Goal: Download file/media

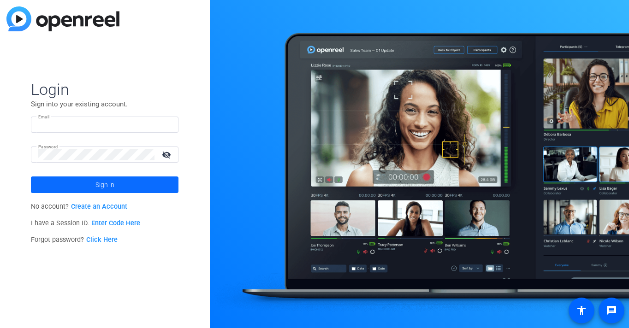
type input "[EMAIL_ADDRESS][DOMAIN_NAME]"
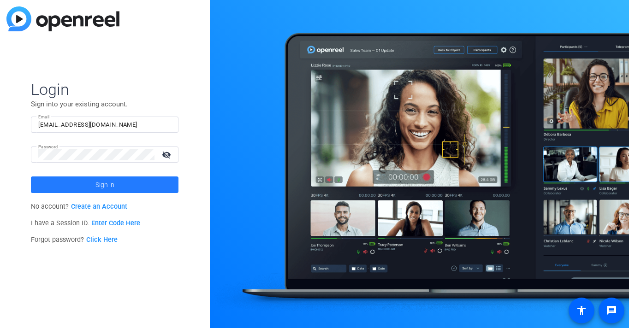
click at [105, 186] on span "Sign in" at bounding box center [104, 184] width 19 height 23
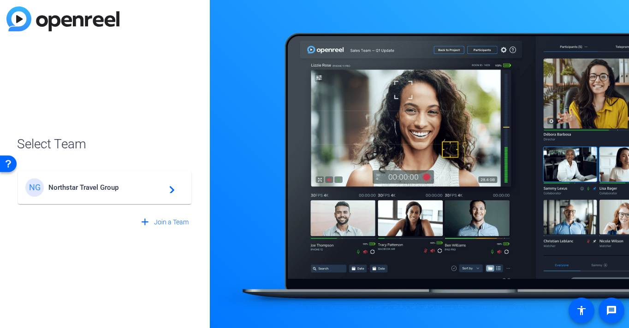
click at [157, 189] on span "Northstar Travel Group" at bounding box center [105, 188] width 115 height 8
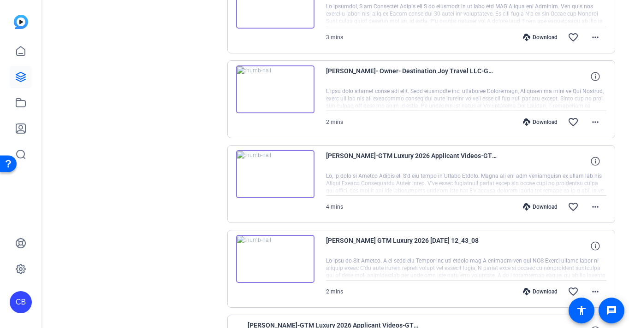
scroll to position [231, 0]
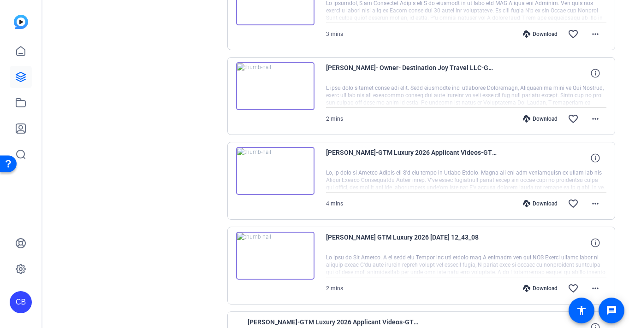
click at [271, 252] on img at bounding box center [275, 256] width 78 height 48
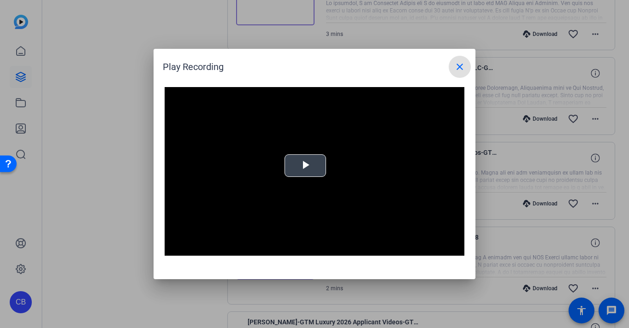
click at [305, 166] on span "Video Player" at bounding box center [305, 166] width 0 height 0
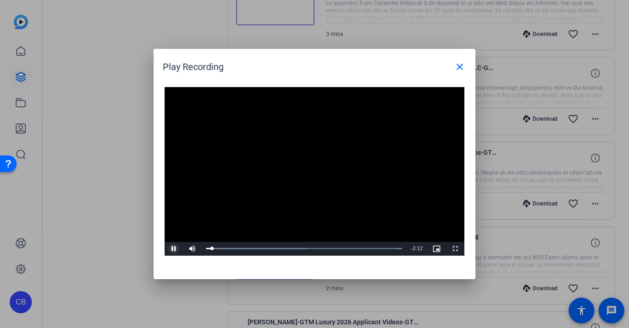
click at [172, 249] on span "Video Player" at bounding box center [174, 249] width 18 height 0
click at [189, 249] on span "Video Player" at bounding box center [192, 249] width 18 height 0
click at [190, 249] on span "Video Player" at bounding box center [192, 249] width 18 height 0
click at [174, 249] on span "Video Player" at bounding box center [174, 249] width 18 height 0
click at [175, 249] on span "Video Player" at bounding box center [174, 249] width 18 height 0
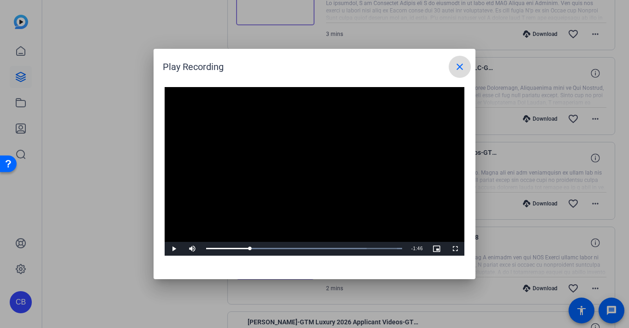
click at [457, 65] on mat-icon "close" at bounding box center [459, 66] width 11 height 11
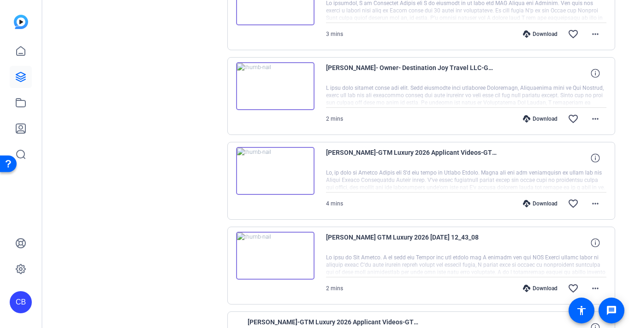
click at [467, 260] on div at bounding box center [466, 265] width 281 height 23
click at [357, 254] on div at bounding box center [466, 265] width 281 height 23
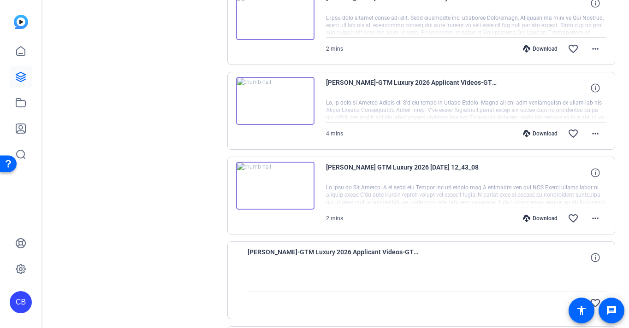
scroll to position [323, 0]
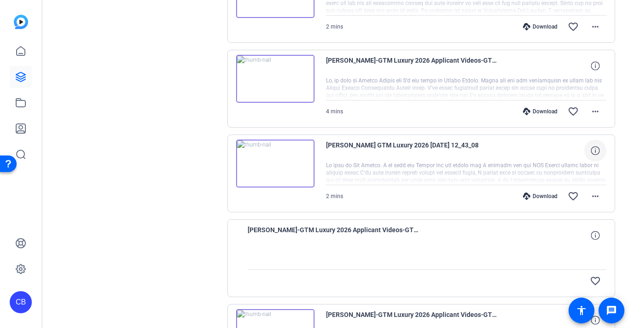
click at [592, 149] on icon at bounding box center [595, 150] width 9 height 9
click at [591, 150] on mat-icon "close" at bounding box center [595, 151] width 11 height 12
click at [574, 170] on div at bounding box center [466, 173] width 281 height 23
click at [396, 172] on div at bounding box center [466, 173] width 281 height 23
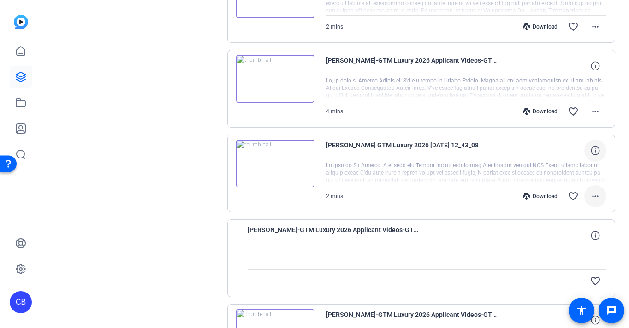
click at [595, 194] on mat-icon "more_horiz" at bounding box center [595, 196] width 11 height 11
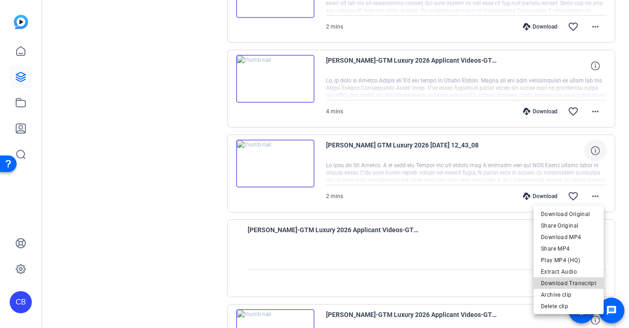
click at [577, 283] on span "Download Transcript" at bounding box center [568, 283] width 55 height 11
